Goal: Browse casually: Explore the website without a specific task or goal

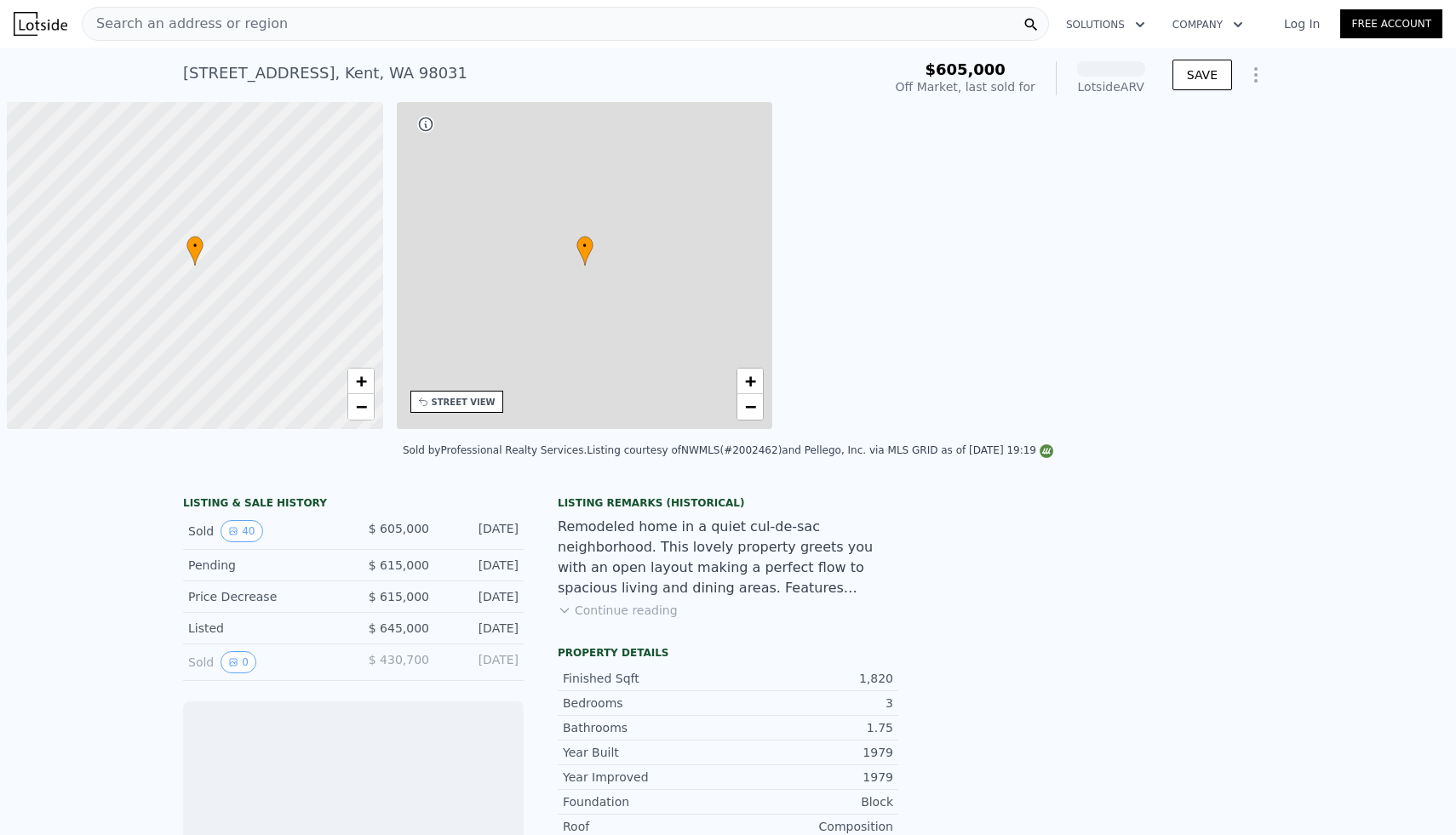
scroll to position [0, 7]
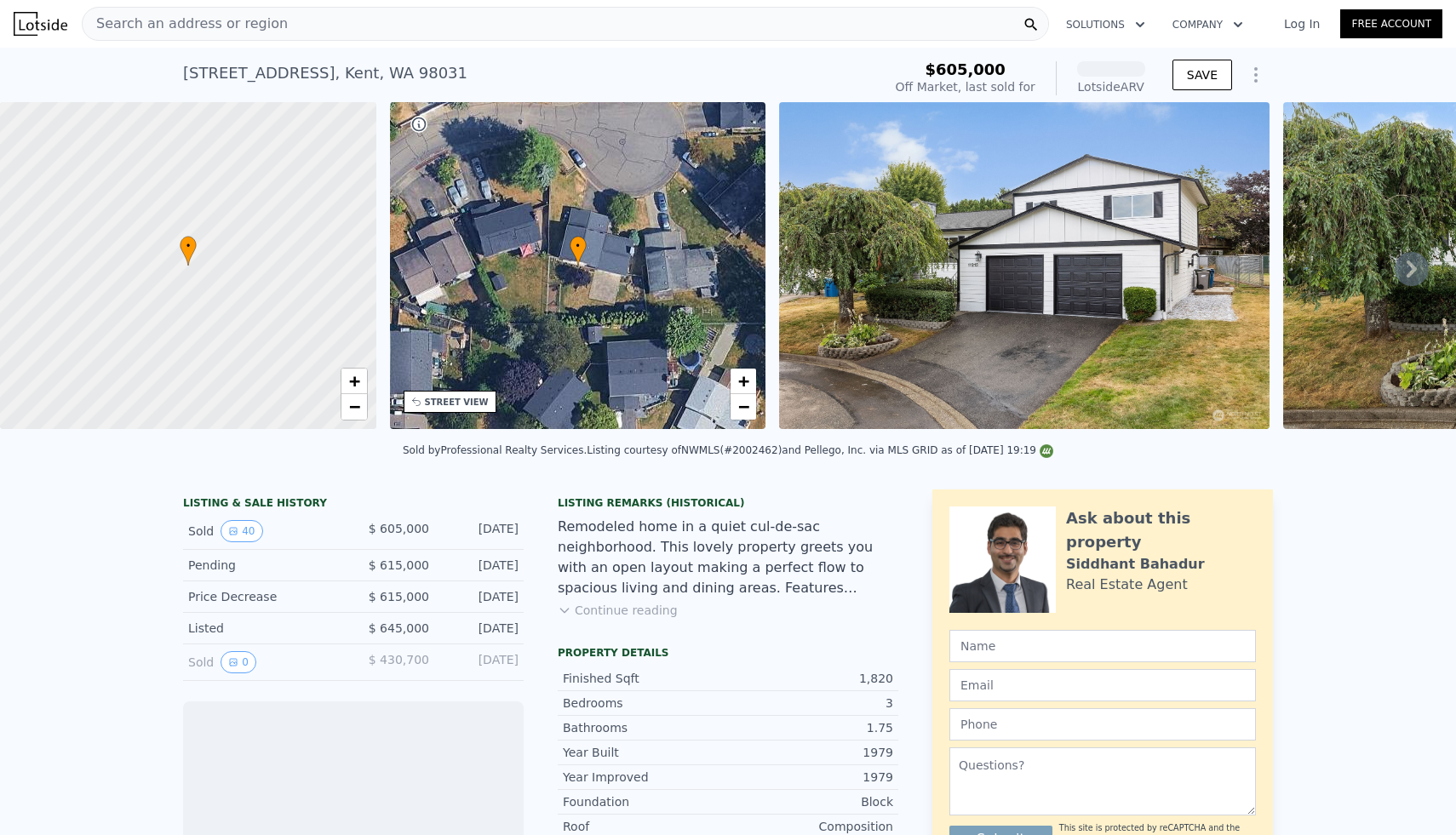
click at [1107, 302] on img at bounding box center [1023, 266] width 490 height 327
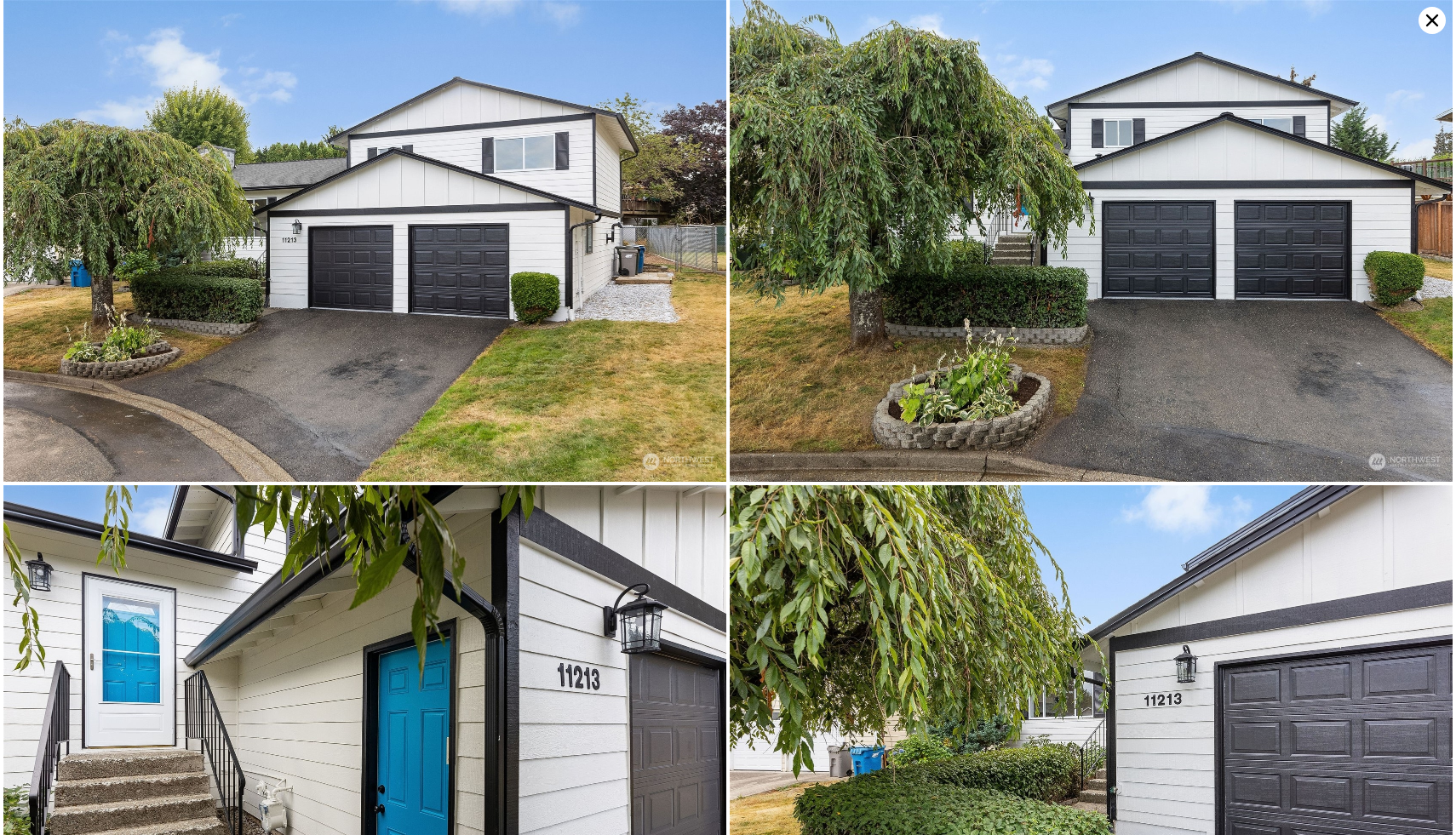
click at [889, 297] on img at bounding box center [1091, 241] width 723 height 481
click at [876, 297] on img at bounding box center [1091, 241] width 723 height 481
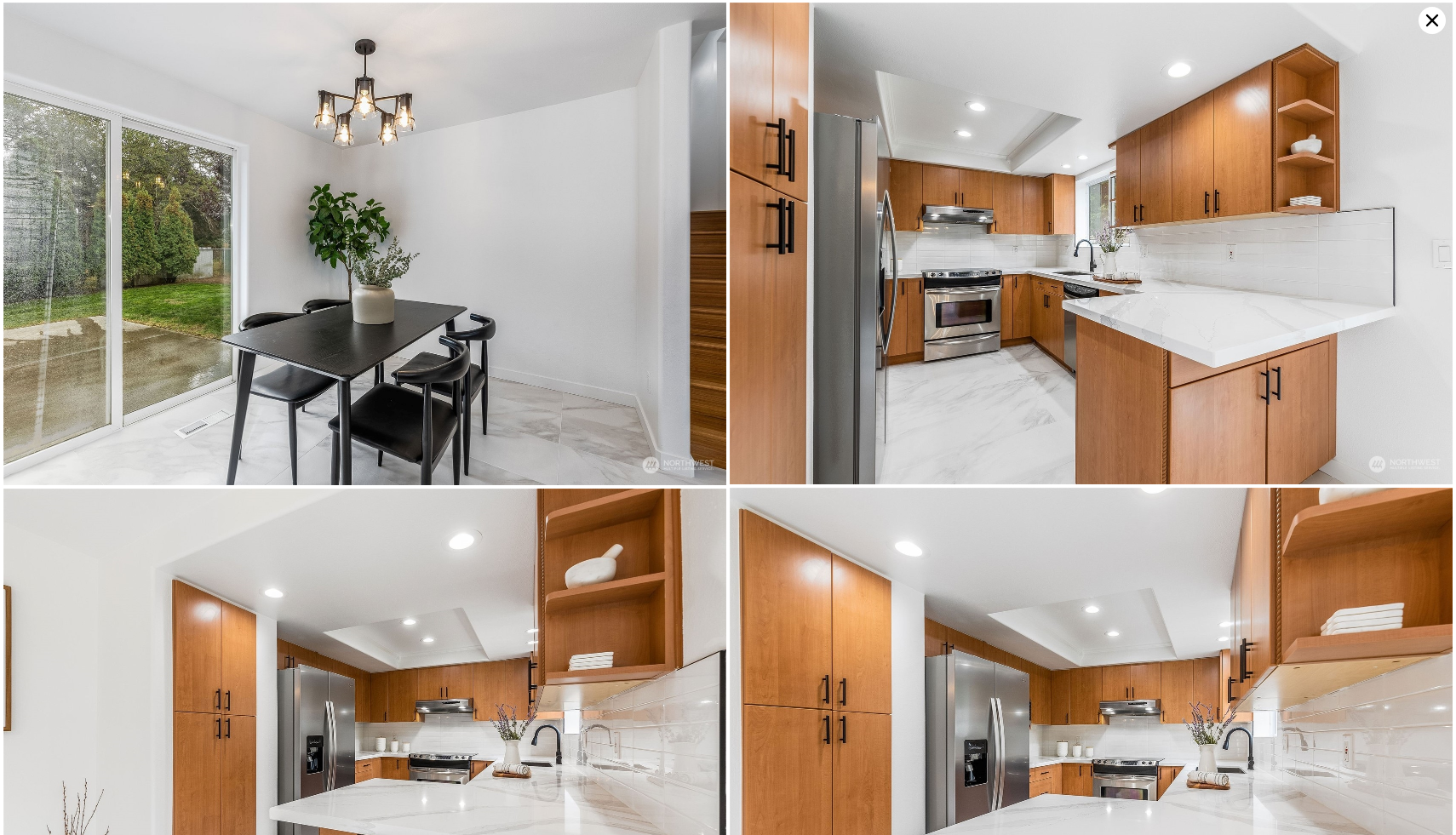
scroll to position [2425, 0]
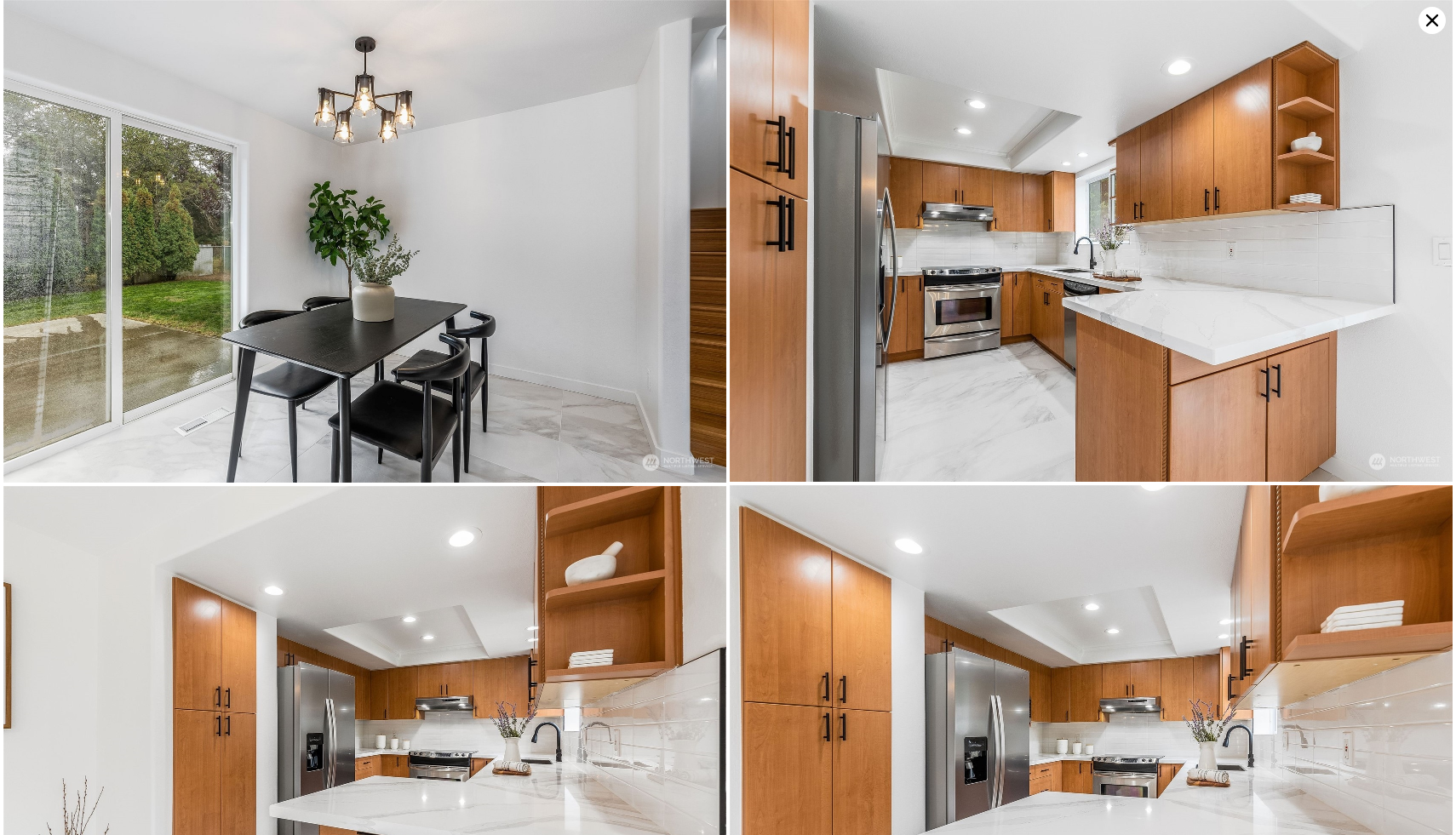
click at [876, 297] on img at bounding box center [1091, 241] width 723 height 481
click at [957, 243] on img at bounding box center [1091, 241] width 723 height 481
click at [978, 281] on img at bounding box center [1091, 241] width 723 height 481
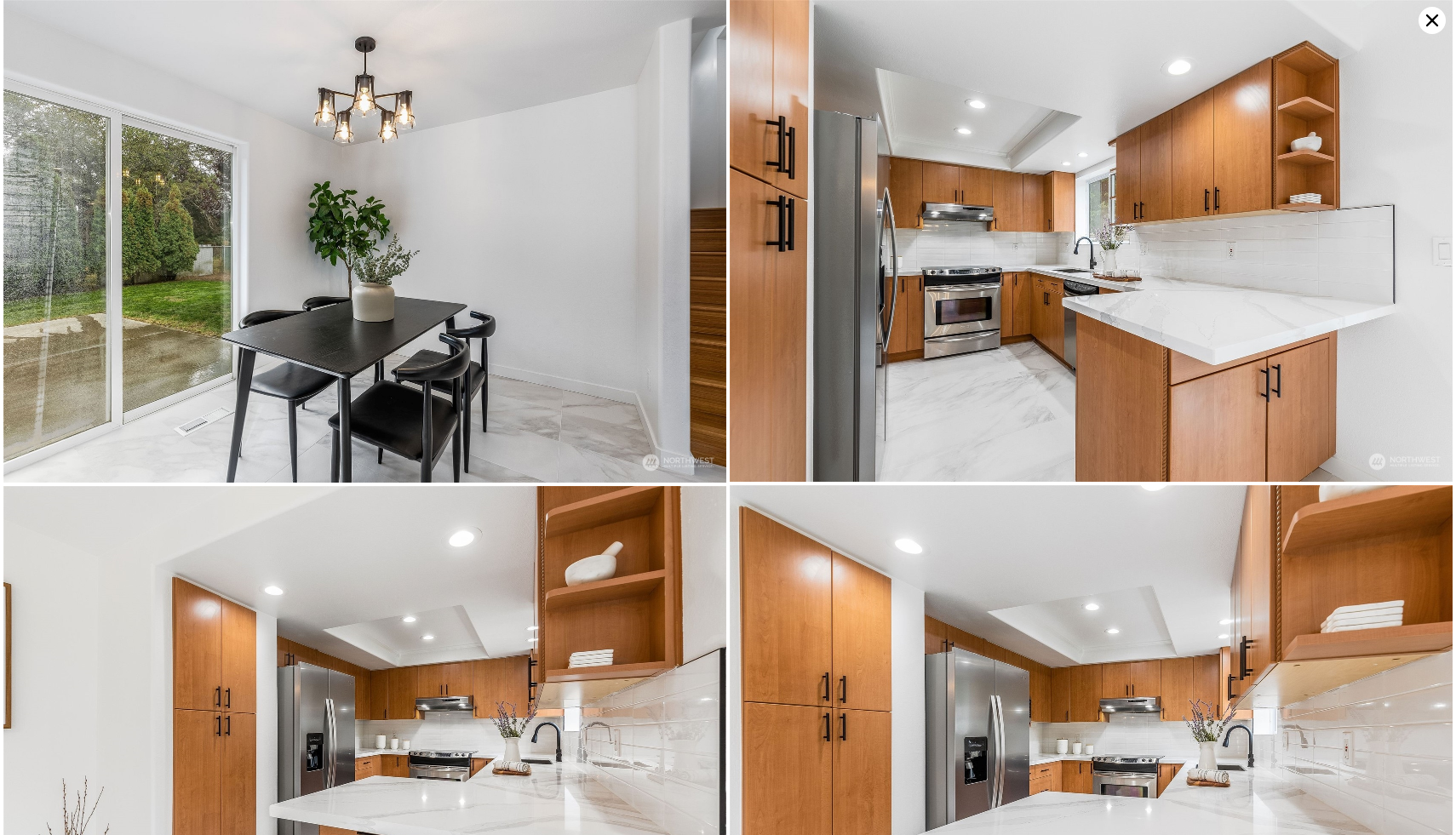
click at [978, 281] on img at bounding box center [1091, 241] width 723 height 481
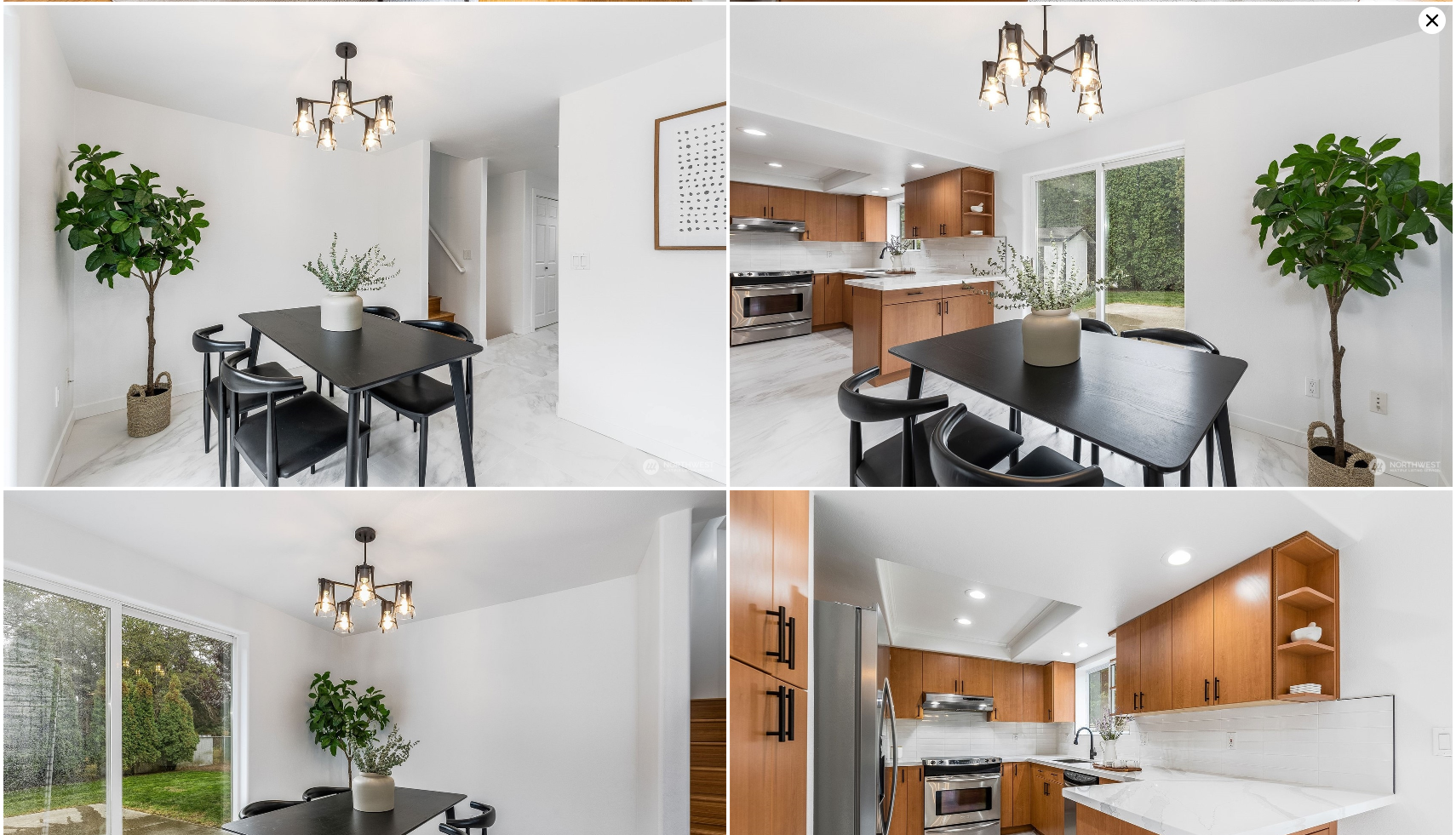
scroll to position [1940, 0]
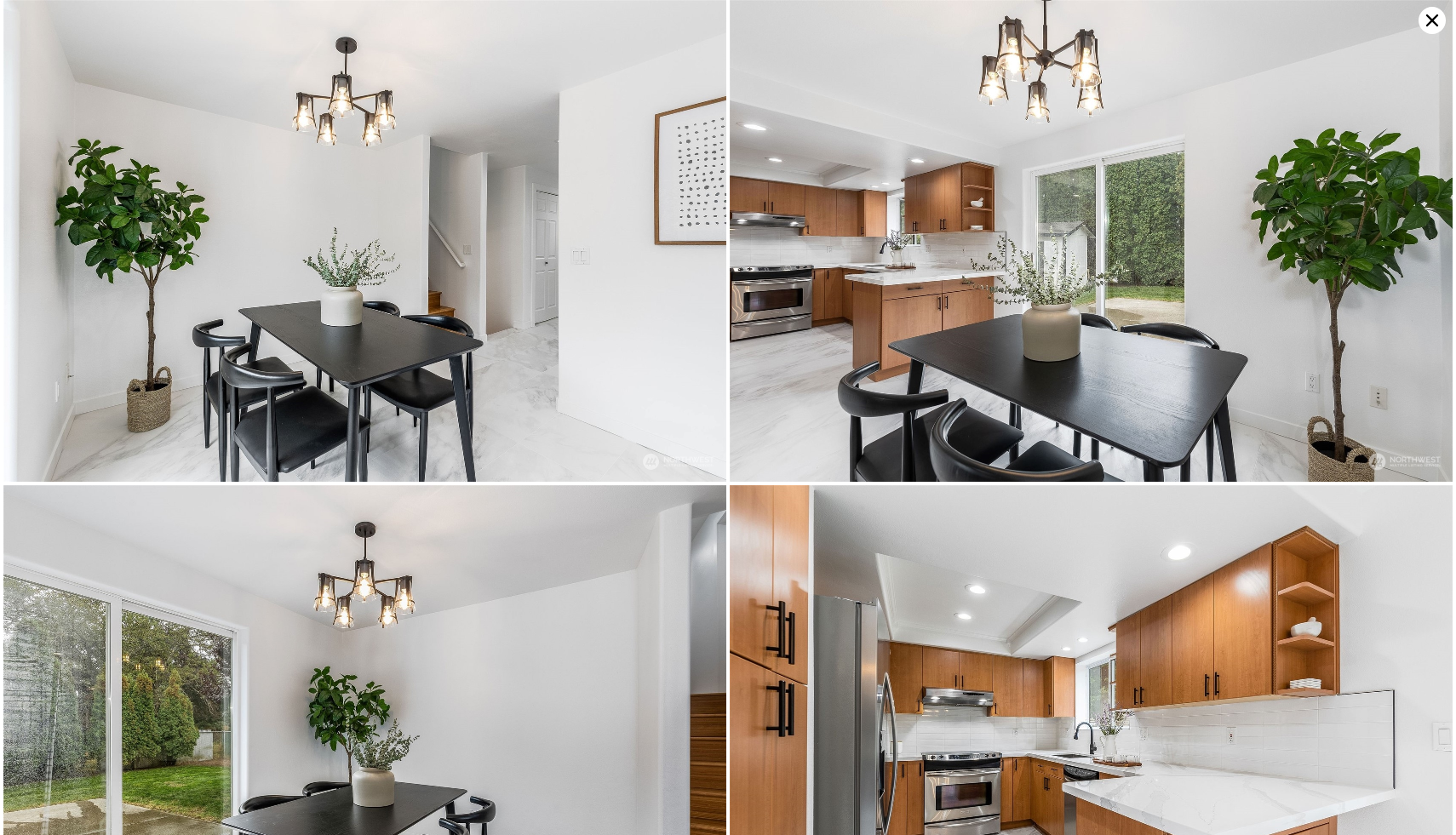
click at [973, 142] on img at bounding box center [1091, 241] width 723 height 481
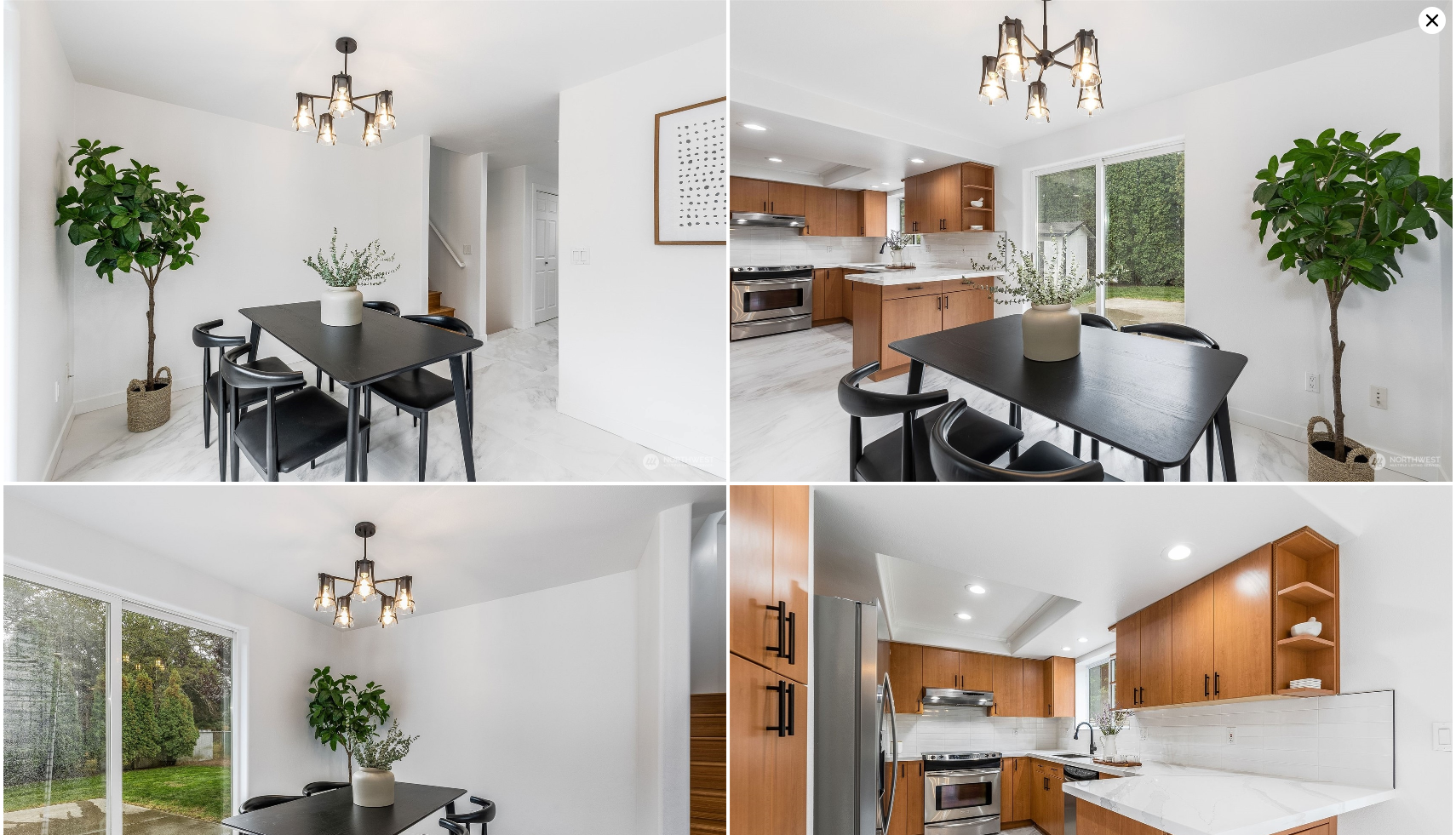
drag, startPoint x: 880, startPoint y: 189, endPoint x: 1454, endPoint y: 150, distance: 575.3
click at [1455, 151] on div at bounding box center [728, 418] width 1456 height 835
click at [1147, 204] on img at bounding box center [1091, 241] width 723 height 481
